Goal: Task Accomplishment & Management: Complete application form

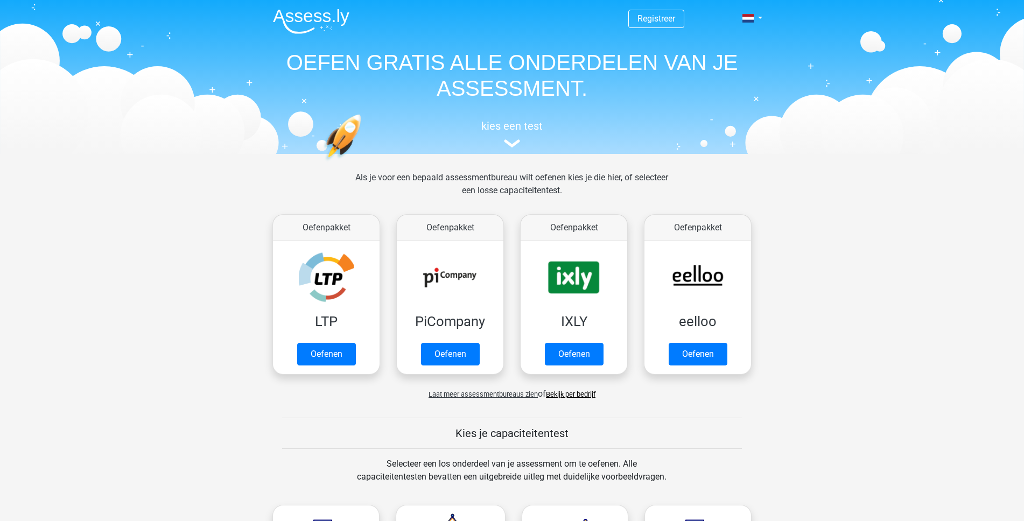
scroll to position [43, 0]
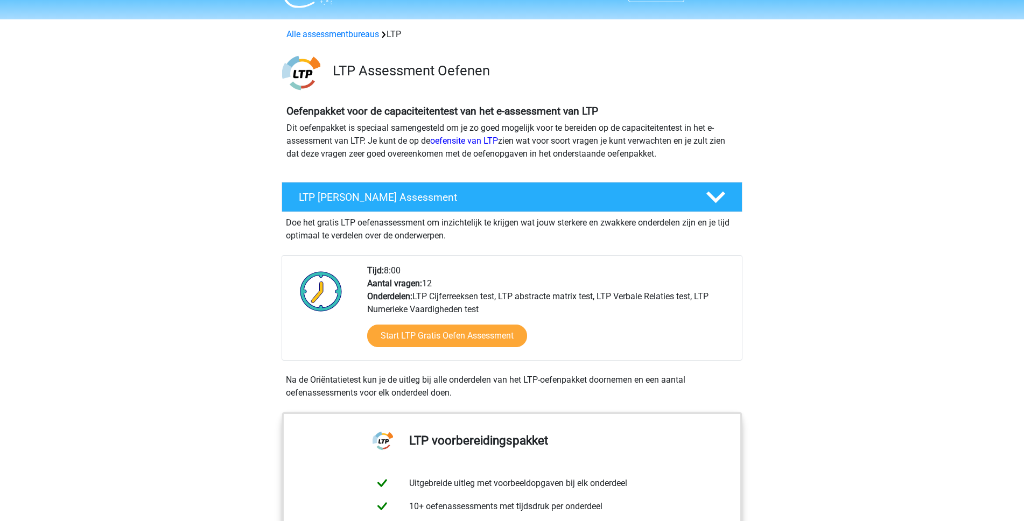
scroll to position [96, 0]
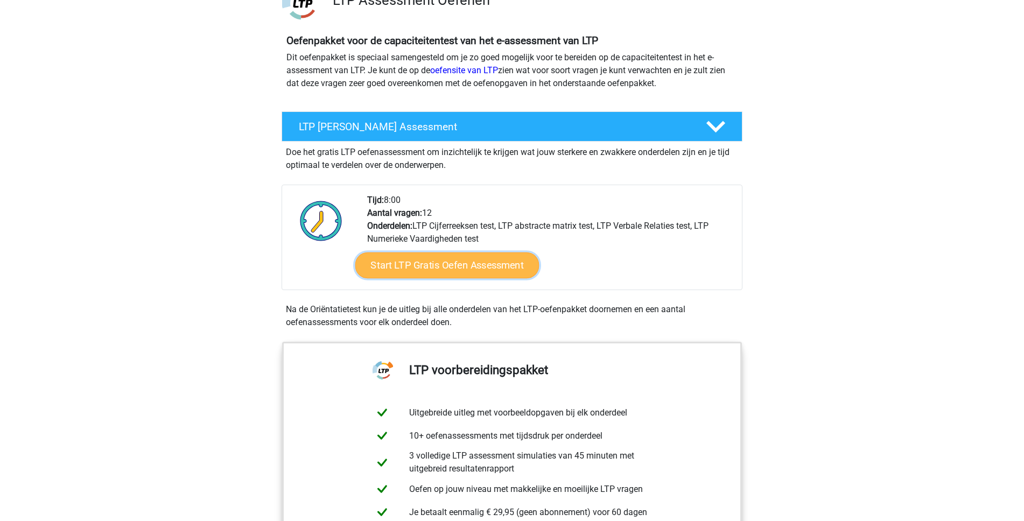
click at [473, 265] on link "Start LTP Gratis Oefen Assessment" at bounding box center [447, 266] width 184 height 26
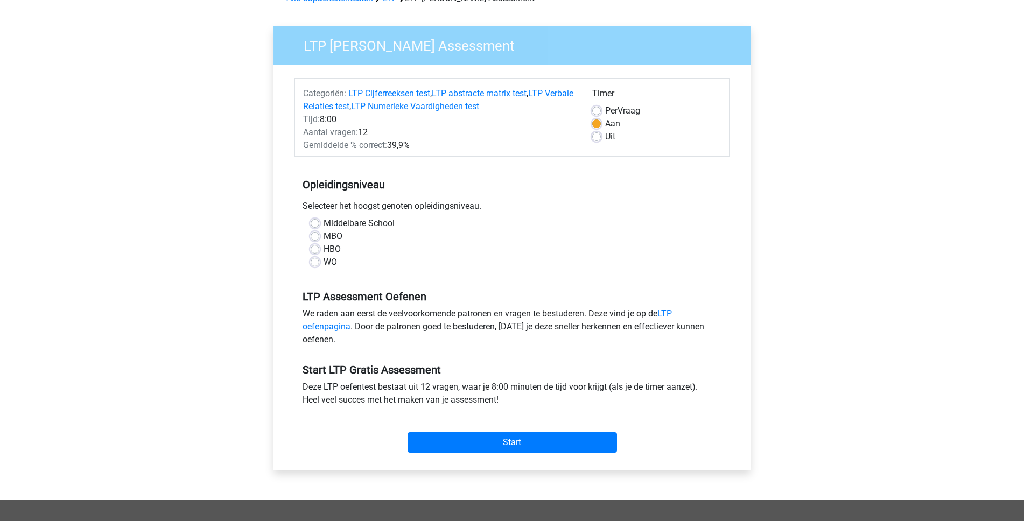
scroll to position [79, 0]
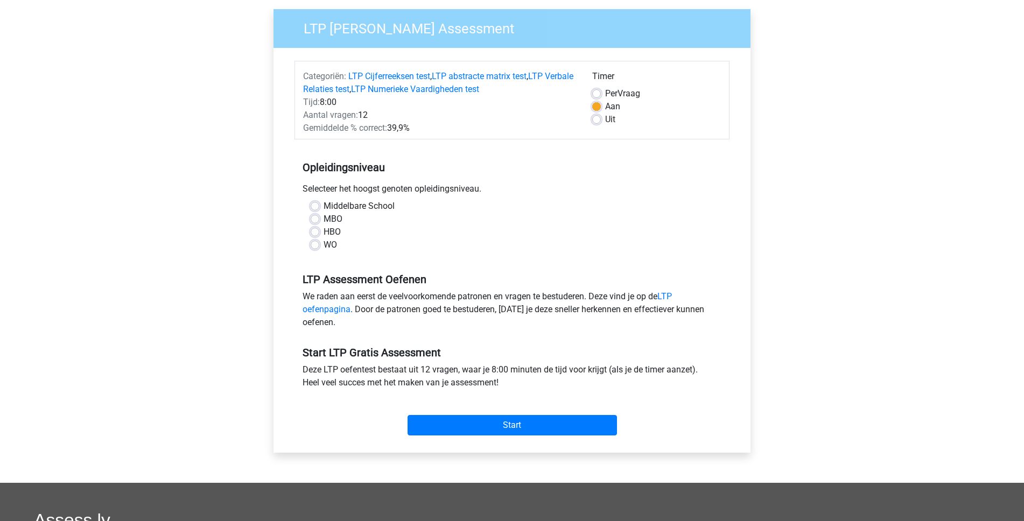
click at [324, 247] on label "WO" at bounding box center [330, 245] width 13 height 13
click at [316, 247] on input "WO" at bounding box center [315, 244] width 9 height 11
radio input "true"
click at [215, 242] on div "Registreer" at bounding box center [512, 344] width 1024 height 846
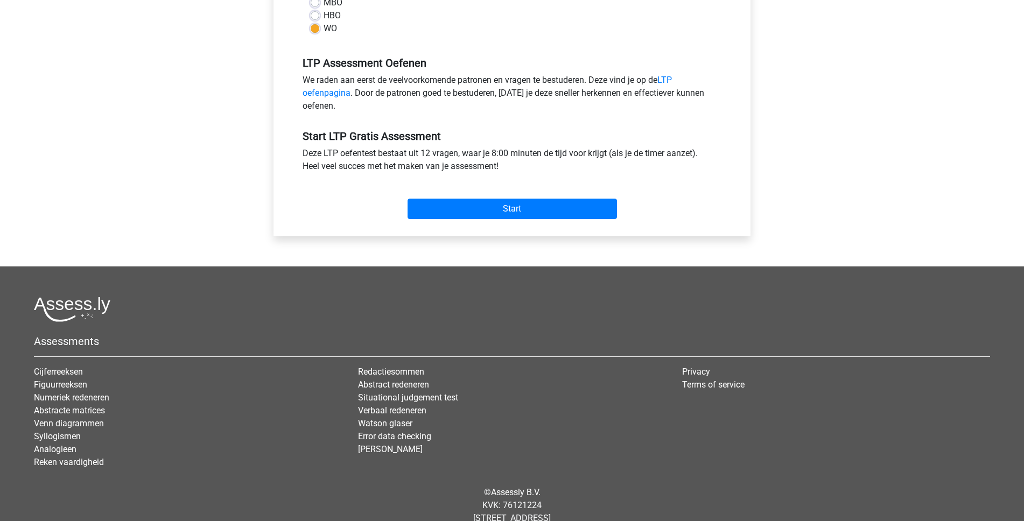
scroll to position [303, 0]
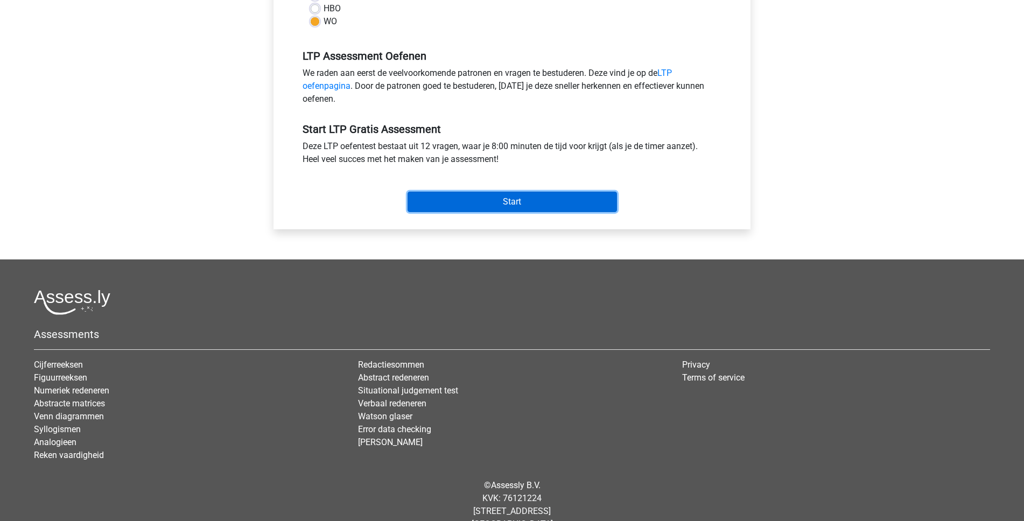
click at [503, 204] on input "Start" at bounding box center [512, 202] width 209 height 20
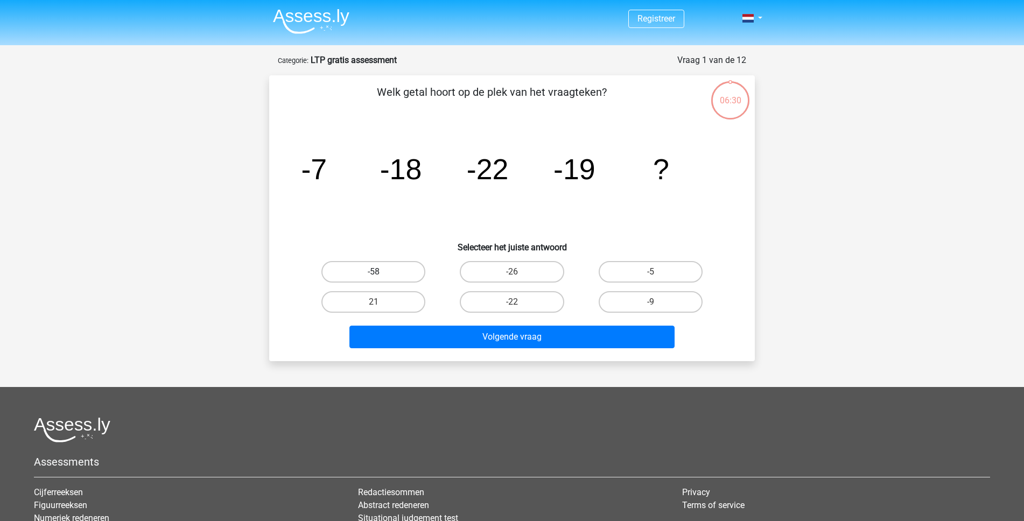
click at [398, 272] on label "-58" at bounding box center [373, 272] width 104 height 22
click at [381, 272] on input "-58" at bounding box center [377, 275] width 7 height 7
radio input "true"
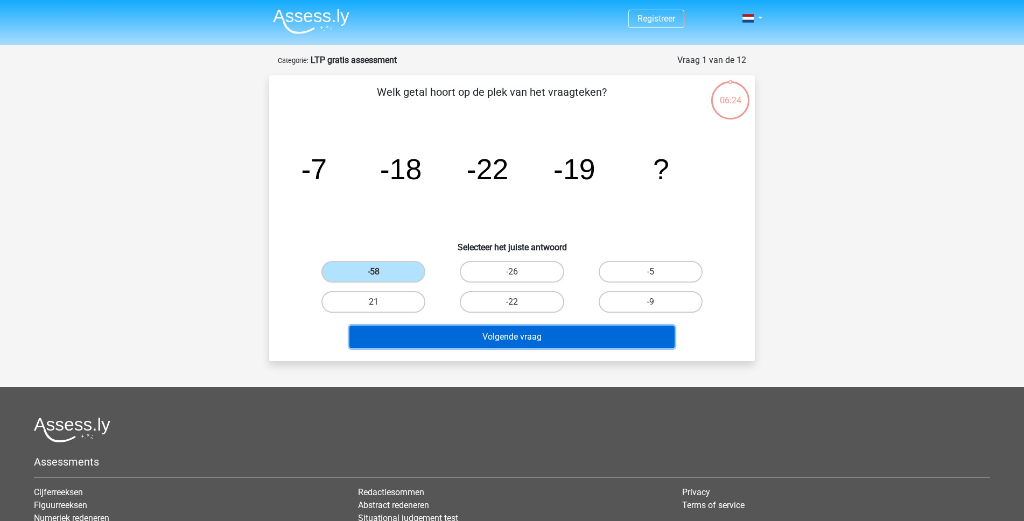
click at [527, 344] on button "Volgende vraag" at bounding box center [512, 337] width 326 height 23
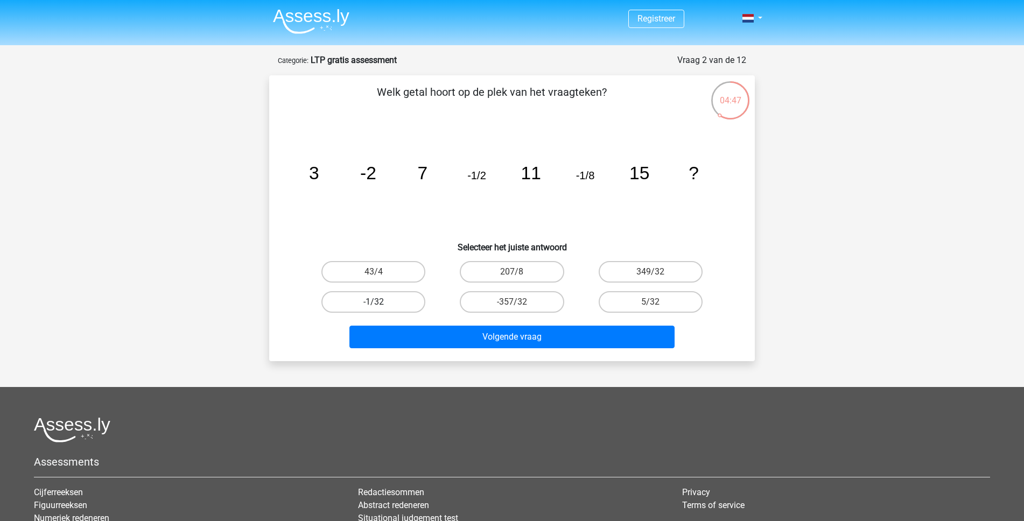
click at [362, 300] on label "-1/32" at bounding box center [373, 302] width 104 height 22
click at [374, 302] on input "-1/32" at bounding box center [377, 305] width 7 height 7
radio input "true"
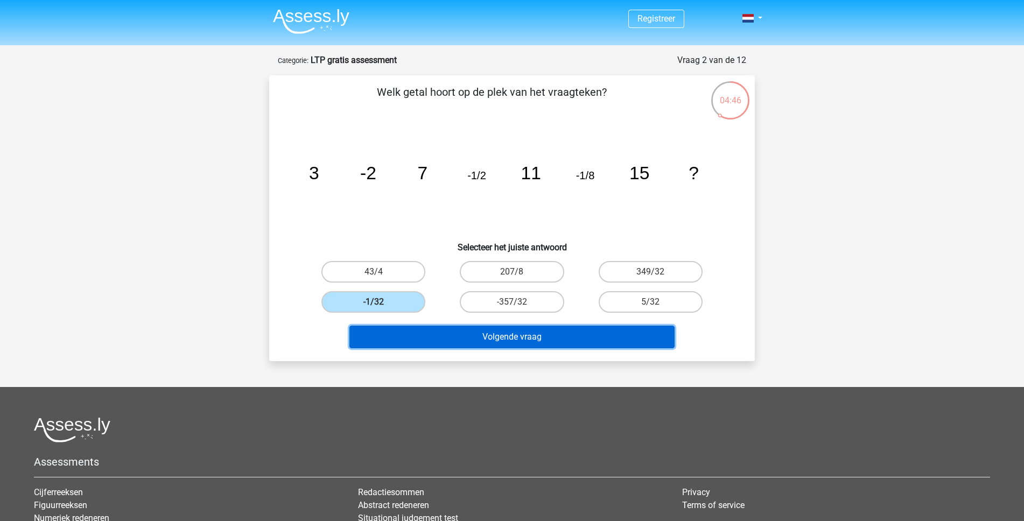
click at [495, 340] on button "Volgende vraag" at bounding box center [512, 337] width 326 height 23
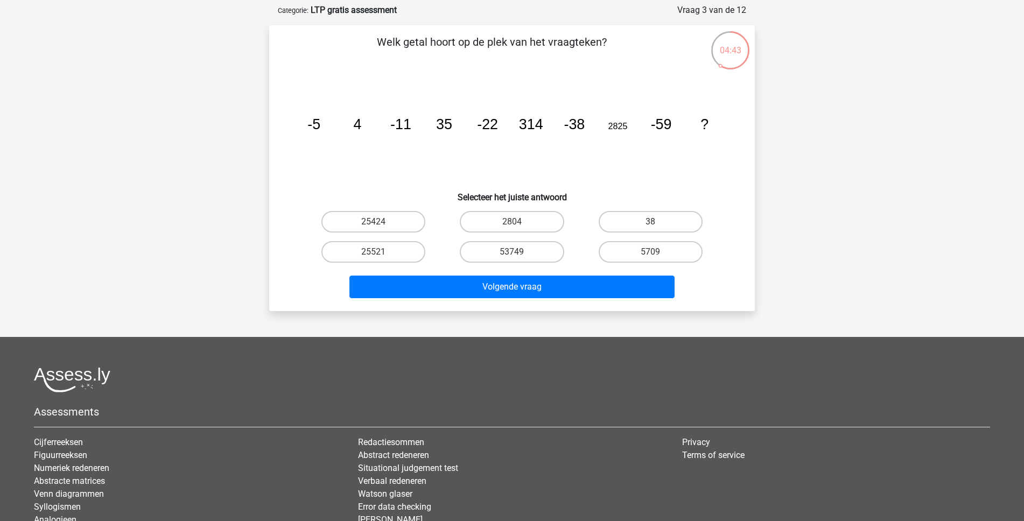
scroll to position [50, 0]
drag, startPoint x: 608, startPoint y: 127, endPoint x: 632, endPoint y: 127, distance: 23.7
click at [632, 127] on icon "image/svg+xml -5 4 -11 35 -22 314 -38 2825 -59 ?" at bounding box center [512, 129] width 434 height 109
click at [614, 137] on icon "image/svg+xml -5 4 -11 35 -22 314 -38 2825 -59 ?" at bounding box center [512, 129] width 434 height 109
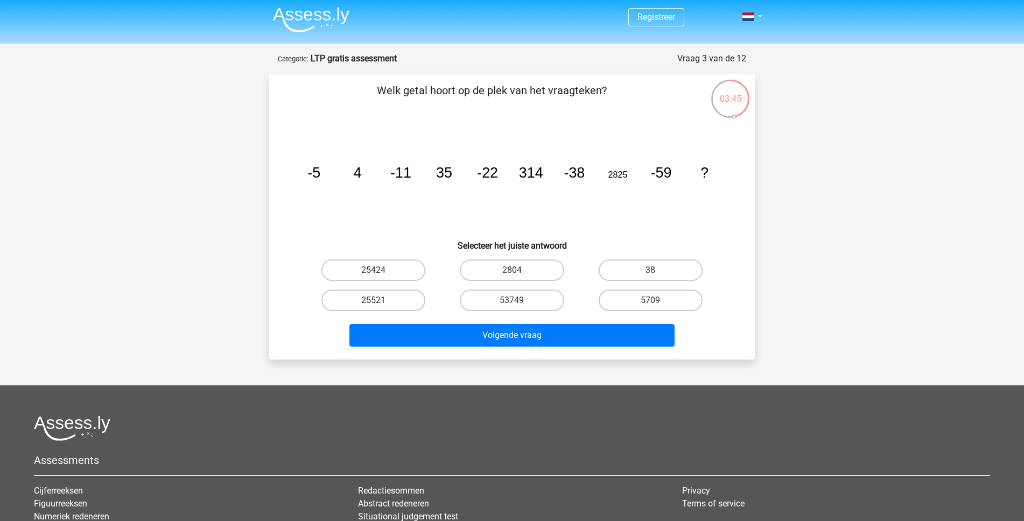
scroll to position [0, 0]
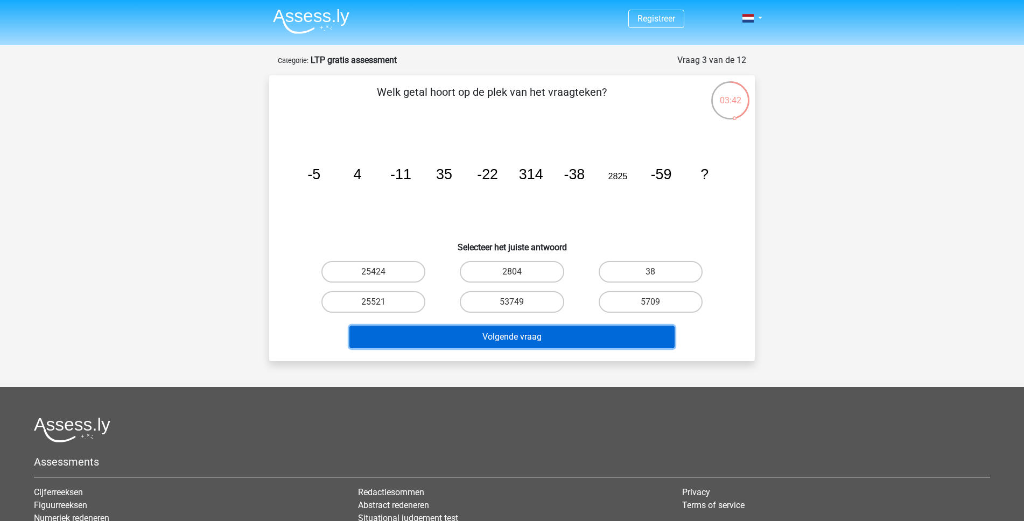
click at [523, 339] on button "Volgende vraag" at bounding box center [512, 337] width 326 height 23
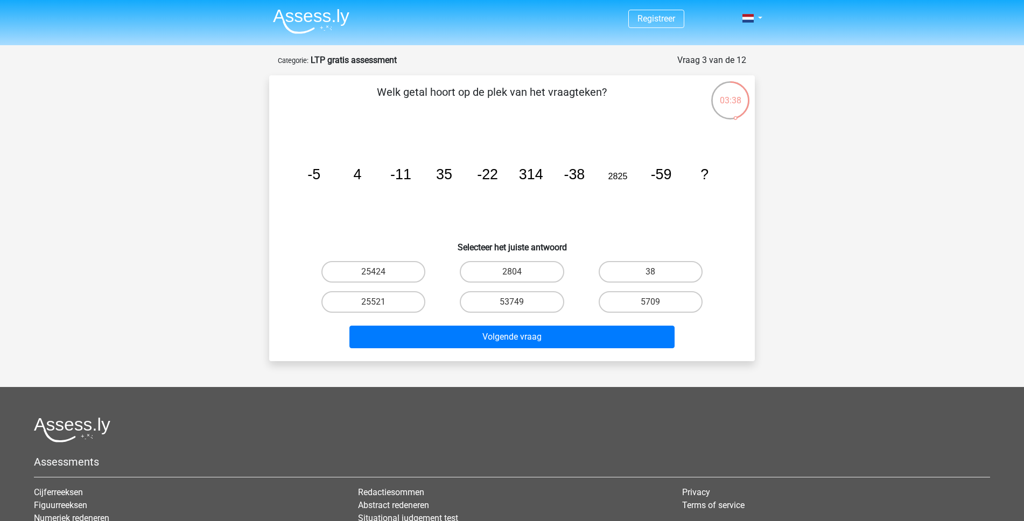
click at [376, 272] on input "25424" at bounding box center [377, 275] width 7 height 7
radio input "true"
click at [322, 229] on icon "image/svg+xml -5 4 -11 35 -22 314 -38 2825 -59 ?" at bounding box center [512, 179] width 434 height 109
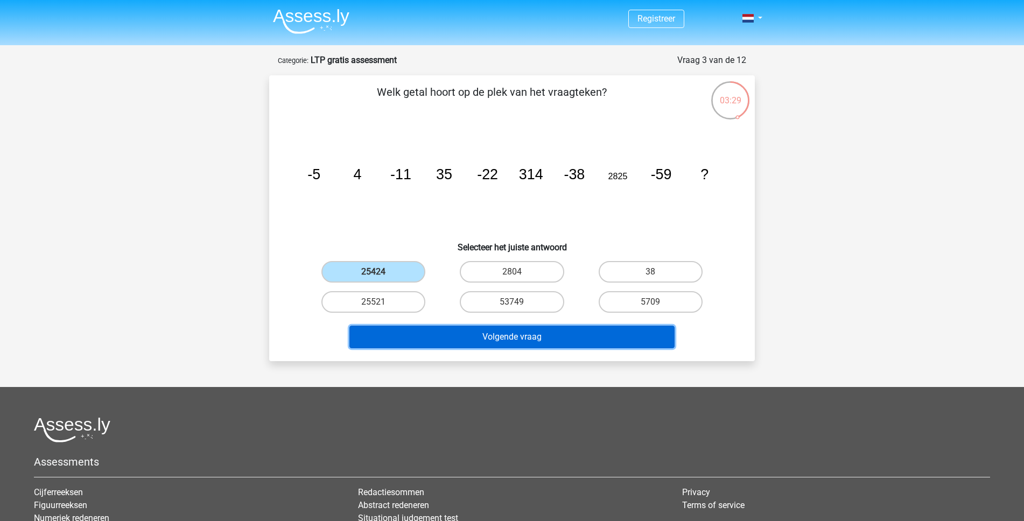
click at [495, 340] on button "Volgende vraag" at bounding box center [512, 337] width 326 height 23
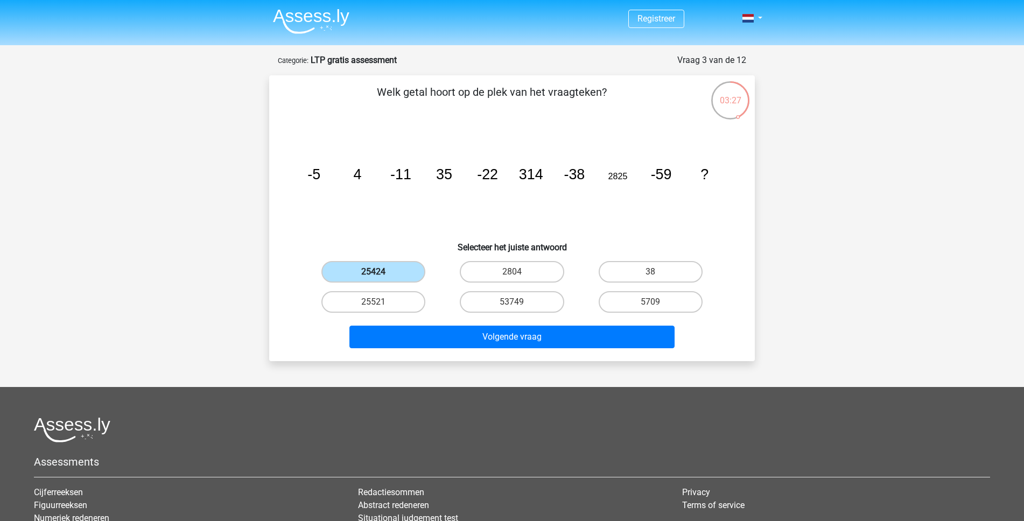
click at [387, 278] on label "25424" at bounding box center [373, 272] width 104 height 22
click at [381, 278] on input "25424" at bounding box center [377, 275] width 7 height 7
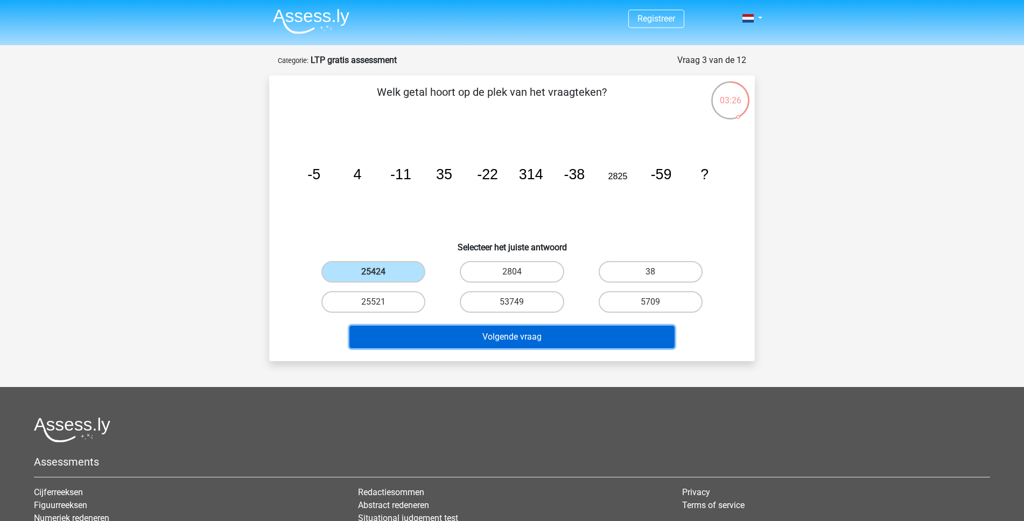
click at [509, 339] on button "Volgende vraag" at bounding box center [512, 337] width 326 height 23
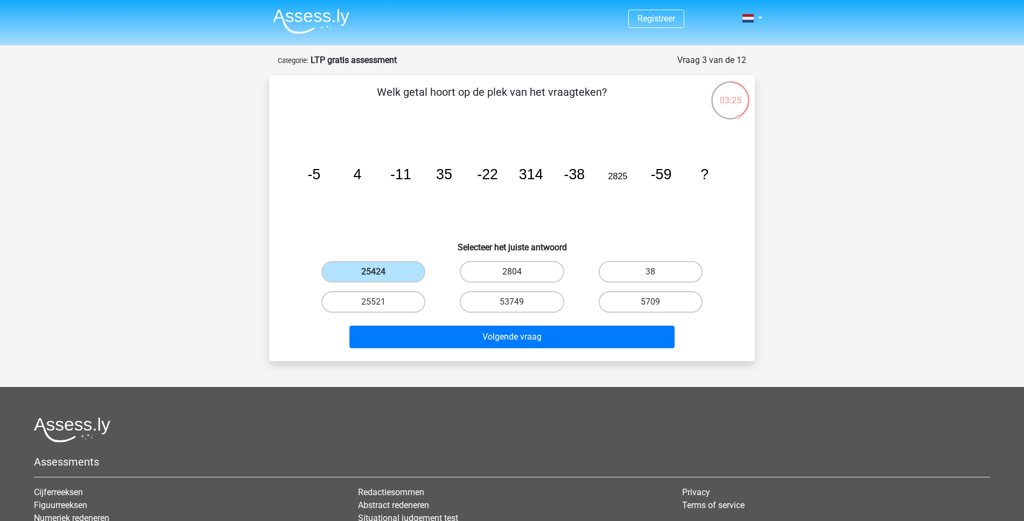
click at [492, 274] on label "2804" at bounding box center [512, 272] width 104 height 22
click at [512, 274] on input "2804" at bounding box center [515, 275] width 7 height 7
radio input "true"
click at [386, 300] on label "25521" at bounding box center [373, 302] width 104 height 22
click at [381, 302] on input "25521" at bounding box center [377, 305] width 7 height 7
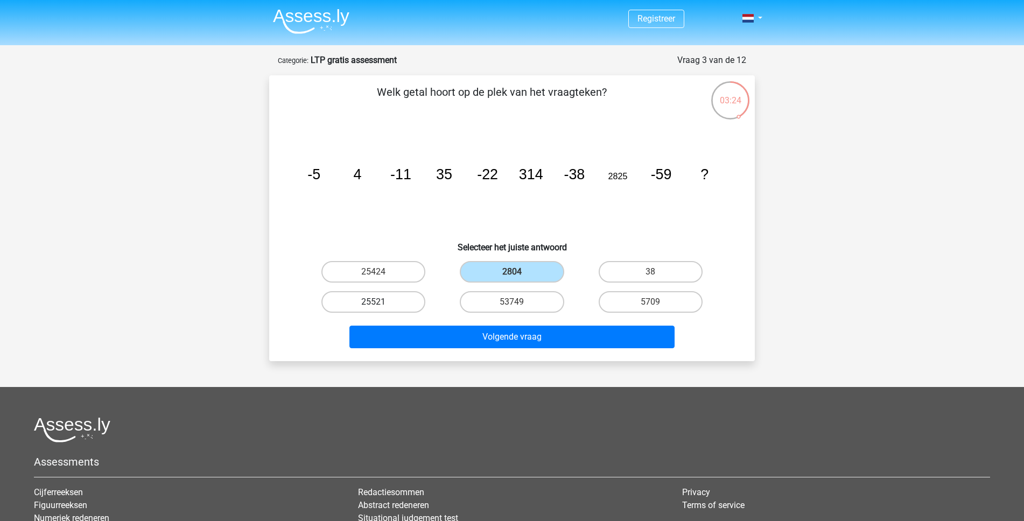
radio input "true"
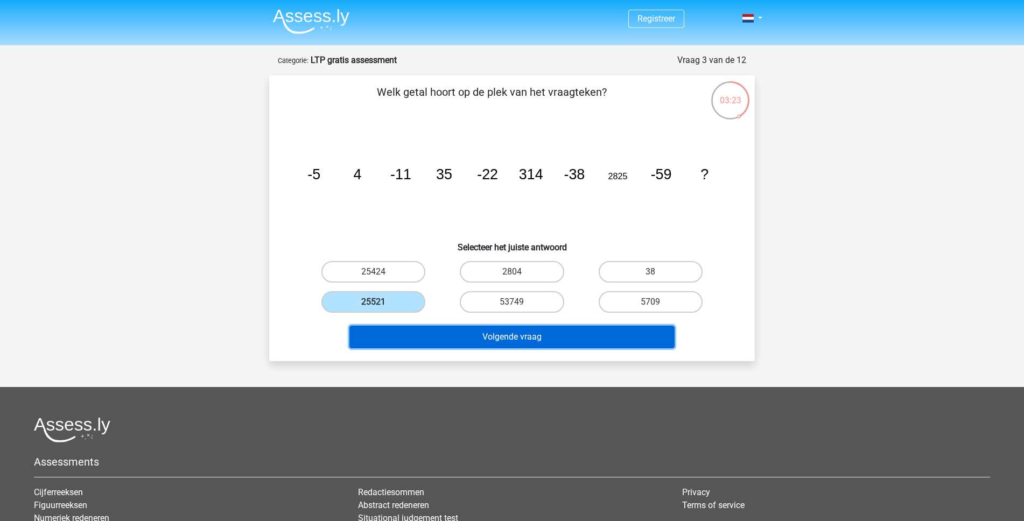
click at [523, 337] on button "Volgende vraag" at bounding box center [512, 337] width 326 height 23
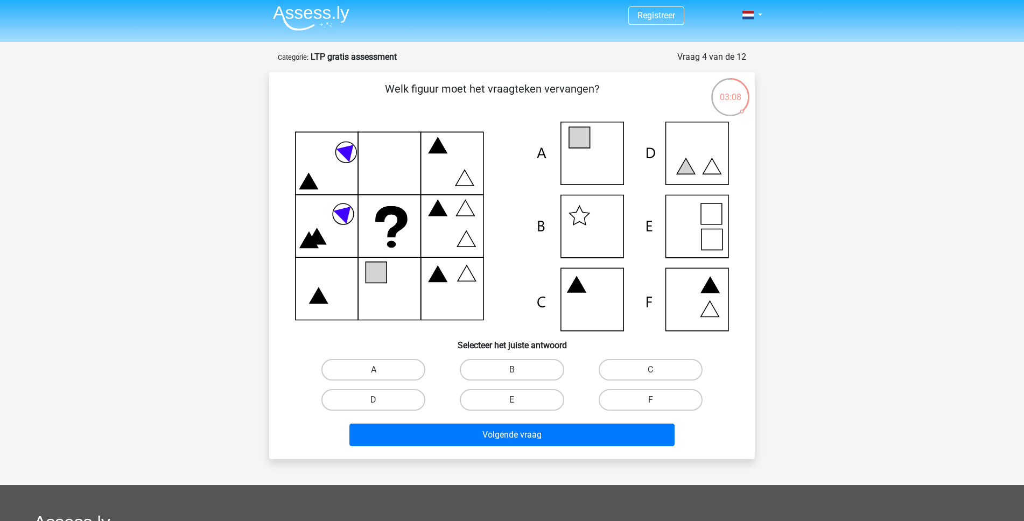
scroll to position [5, 0]
